Goal: Find specific page/section: Find specific page/section

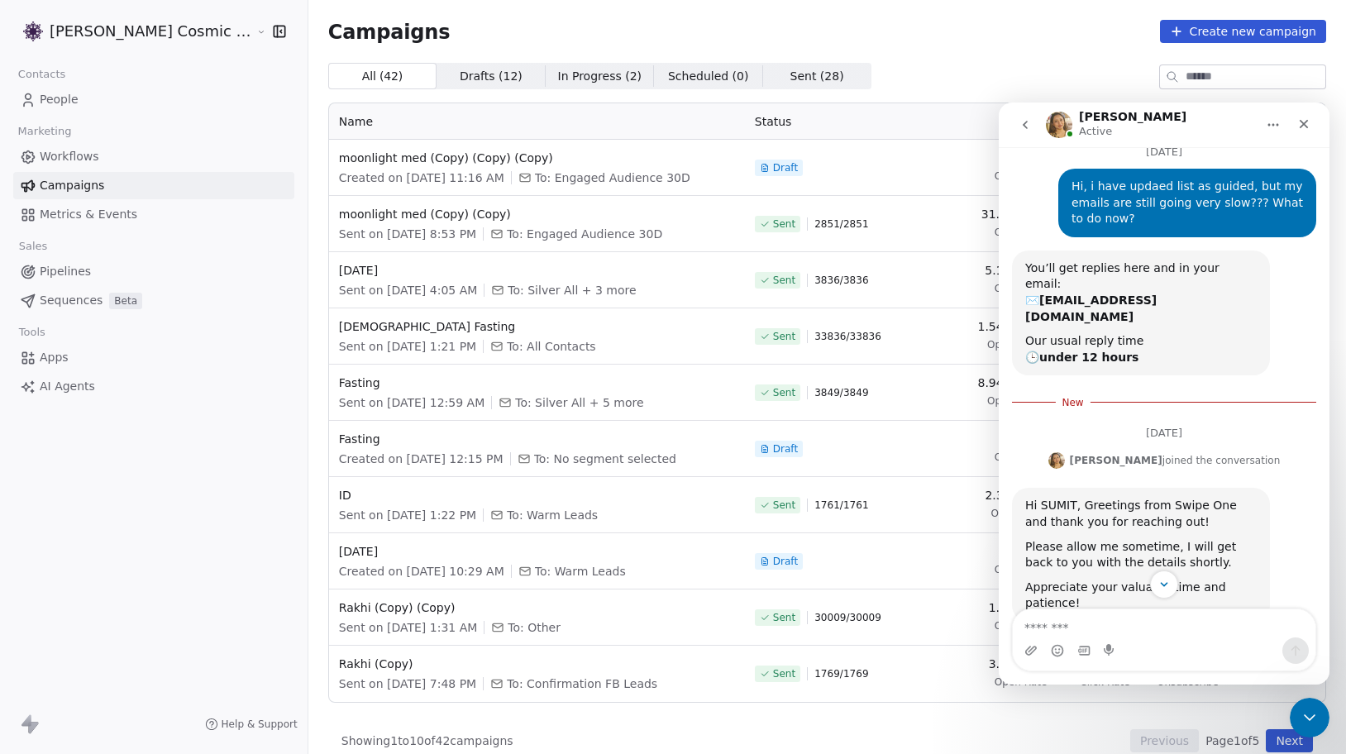
scroll to position [65, 0]
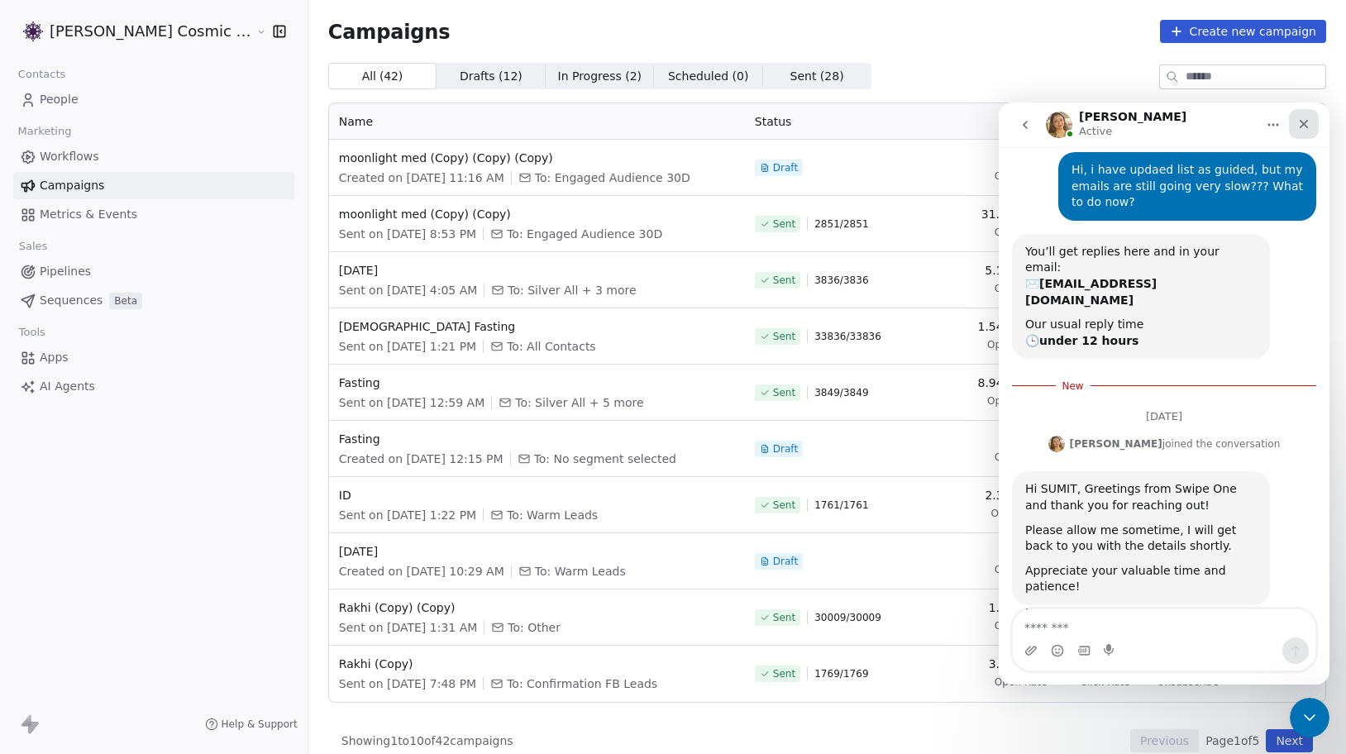
click at [1303, 128] on icon "Close" at bounding box center [1303, 123] width 13 height 13
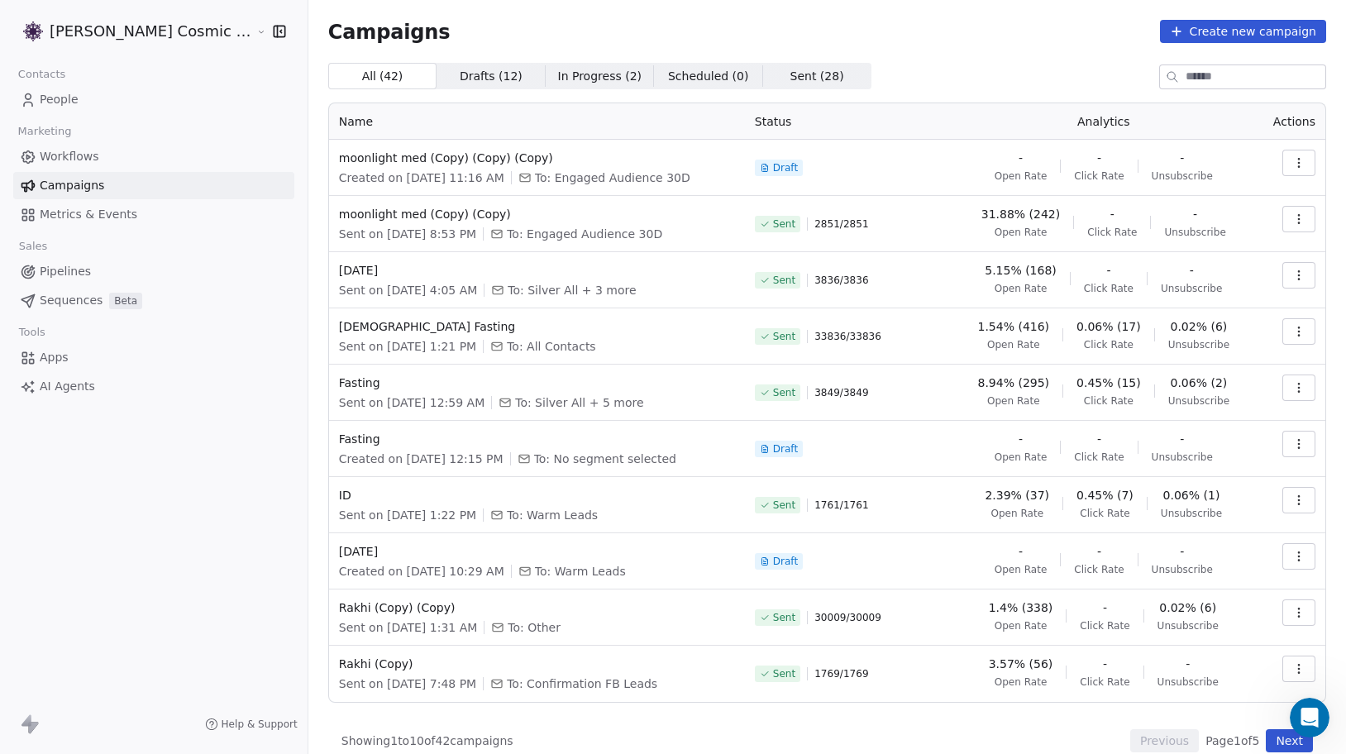
click at [75, 187] on span "Campaigns" at bounding box center [72, 185] width 64 height 17
click at [72, 91] on span "People" at bounding box center [59, 99] width 39 height 17
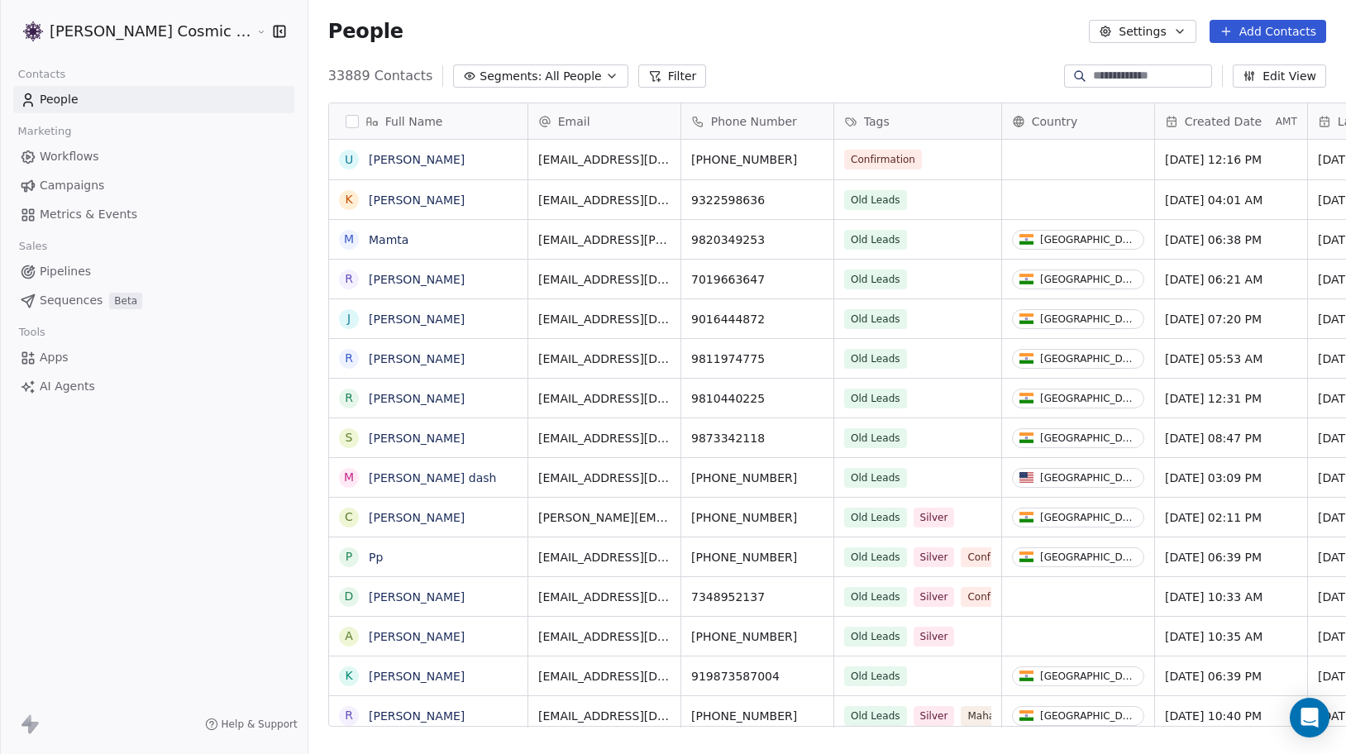
scroll to position [663, 1069]
click at [648, 71] on button "Filter" at bounding box center [672, 75] width 69 height 23
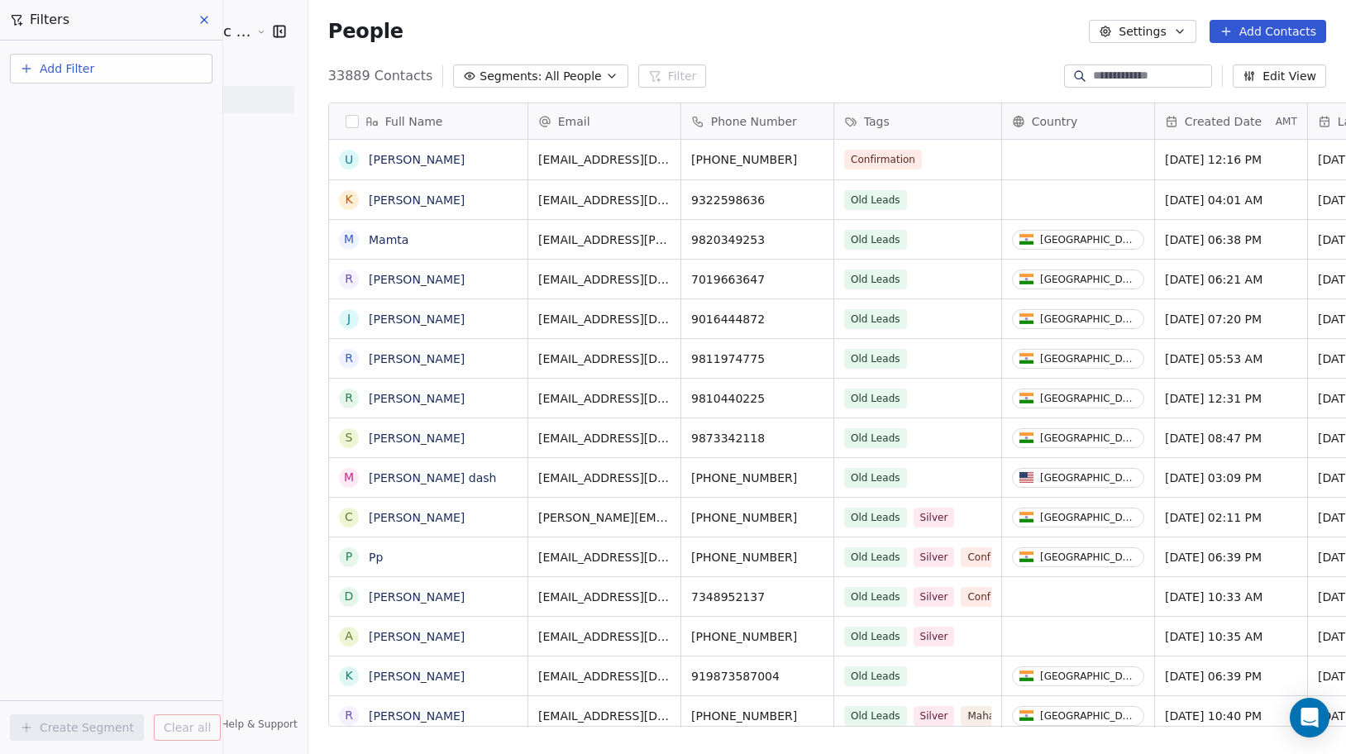
click at [93, 68] on button "Add Filter" at bounding box center [111, 69] width 203 height 30
click at [553, 68] on html "Sumit Upreti Cosmic Academy LLP Contacts People Marketing Workflows Campaigns M…" at bounding box center [673, 377] width 1346 height 754
click at [554, 76] on span "All People" at bounding box center [573, 76] width 56 height 17
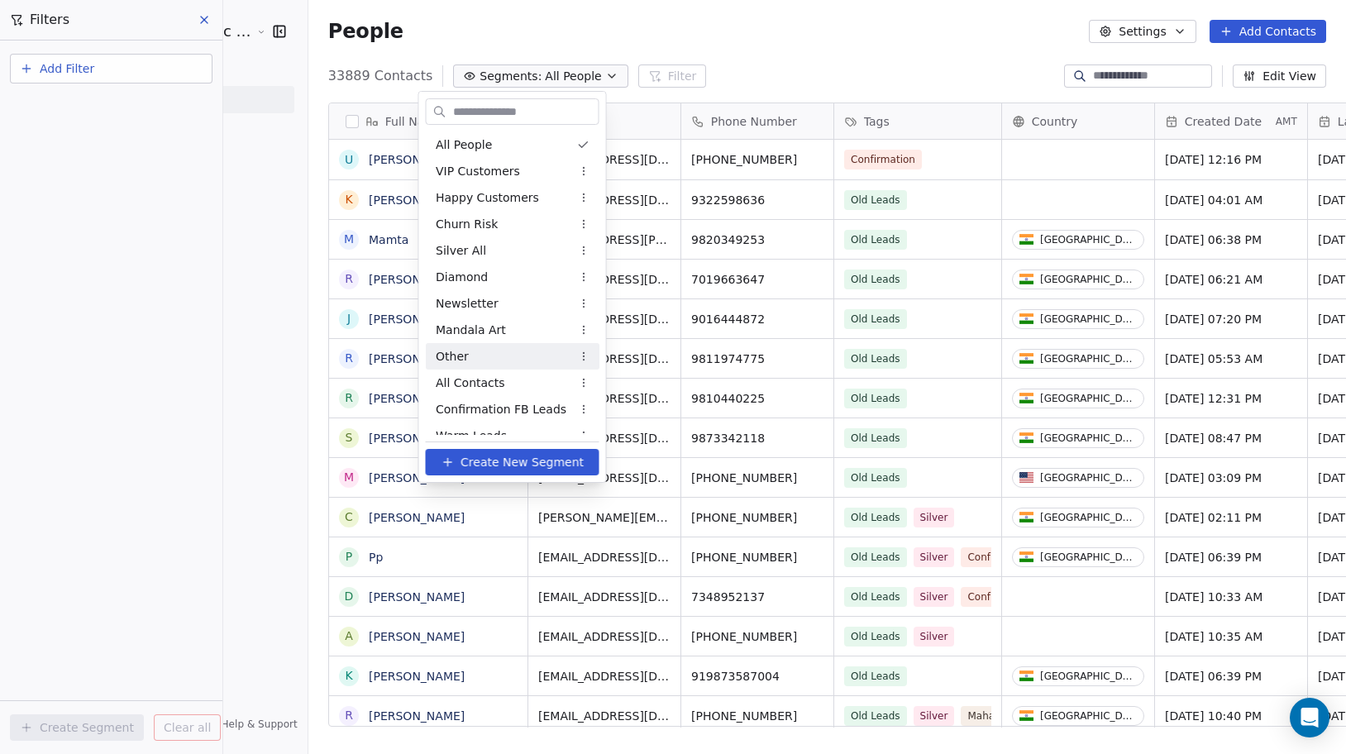
scroll to position [120, 0]
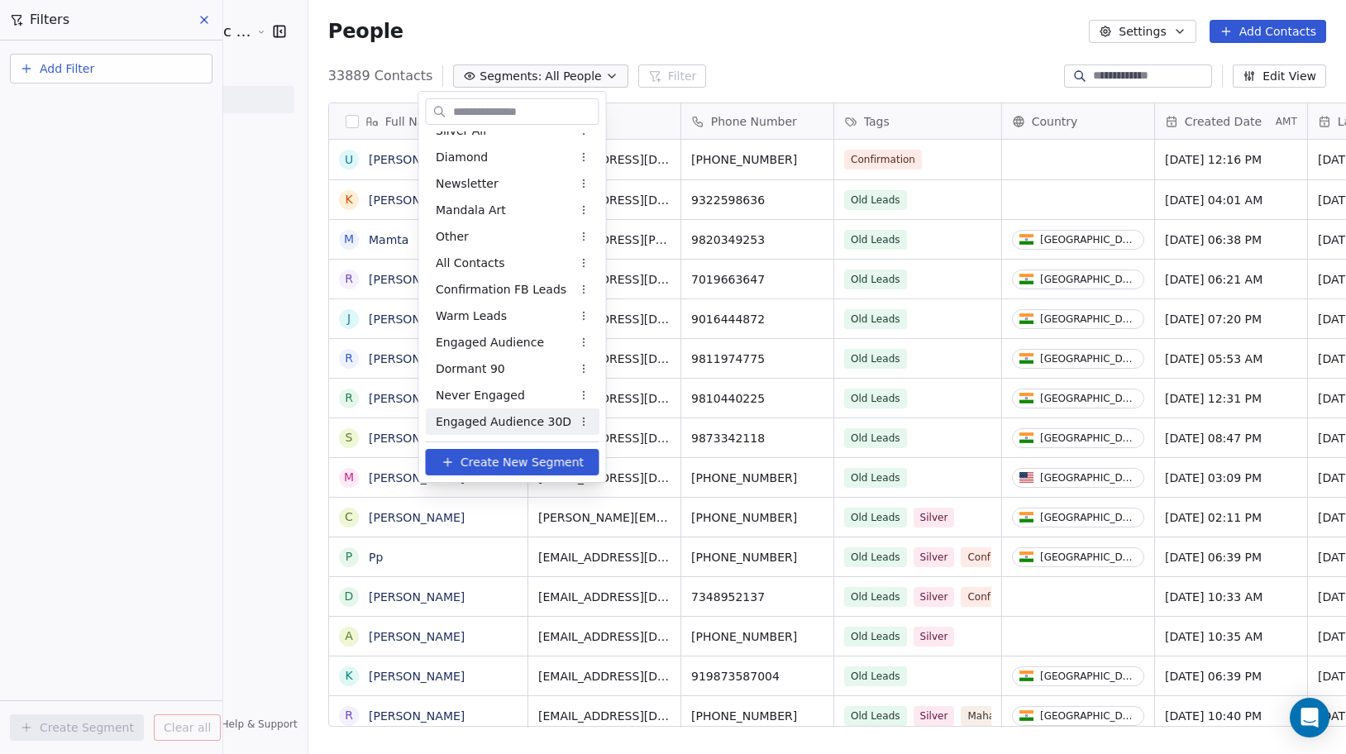
click at [493, 410] on div "Engaged Audience 30D" at bounding box center [513, 421] width 174 height 26
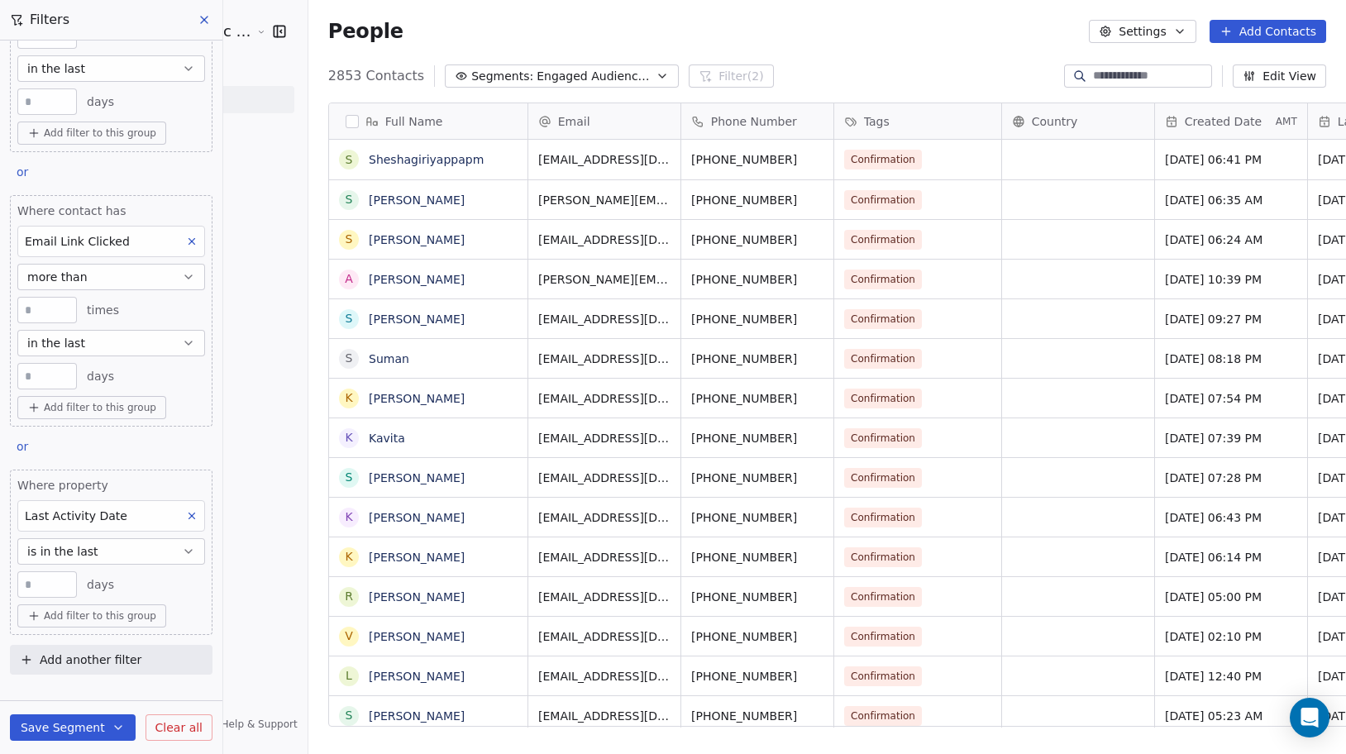
scroll to position [663, 1069]
click at [203, 21] on icon at bounding box center [204, 20] width 7 height 7
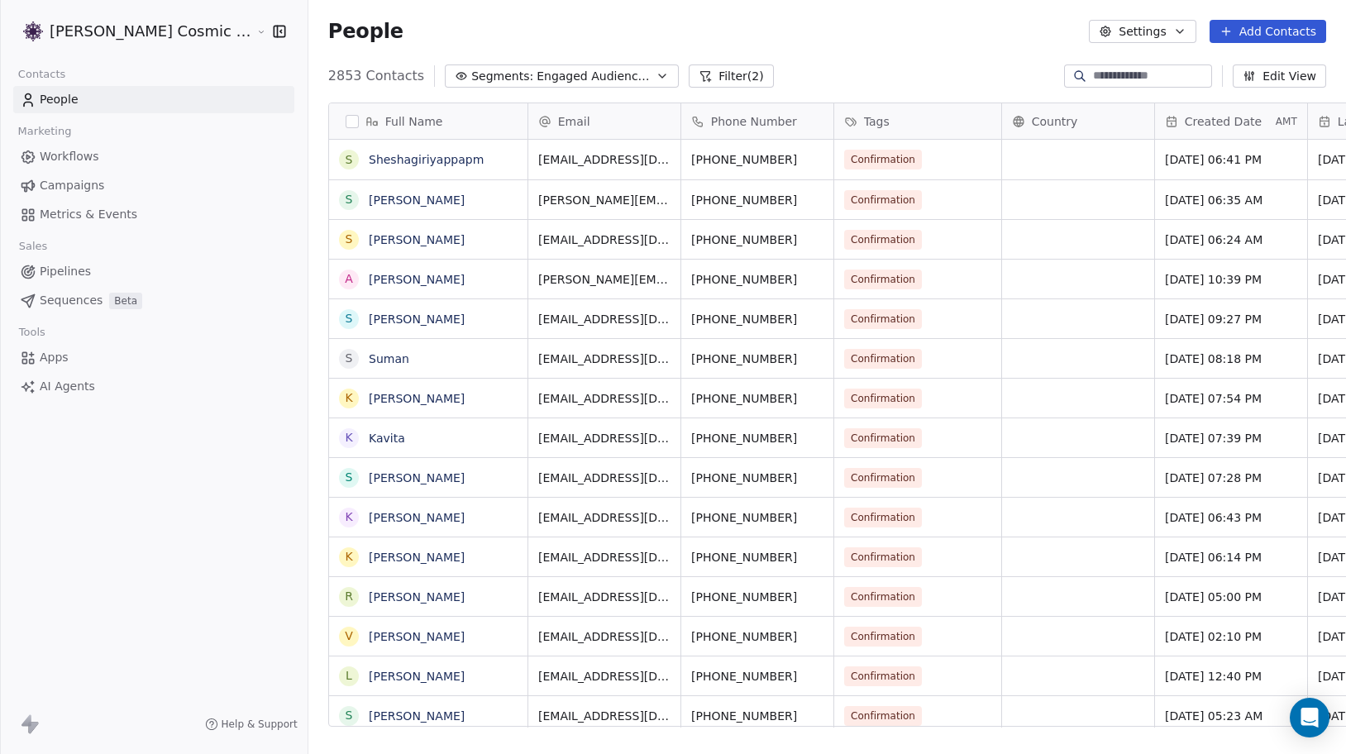
scroll to position [365, 0]
click at [79, 93] on link "People" at bounding box center [153, 99] width 281 height 27
click at [94, 188] on span "Campaigns" at bounding box center [72, 185] width 64 height 17
